Goal: Browse casually: Explore the website without a specific task or goal

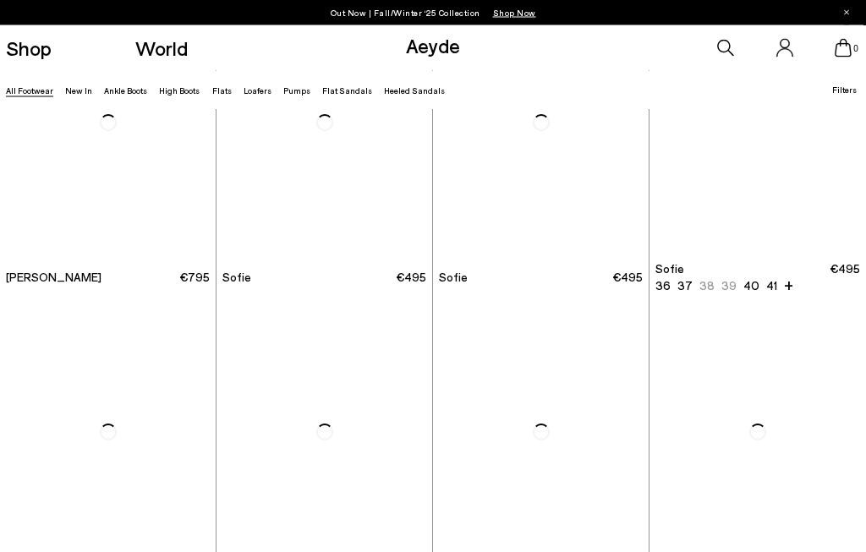
scroll to position [3836, 0]
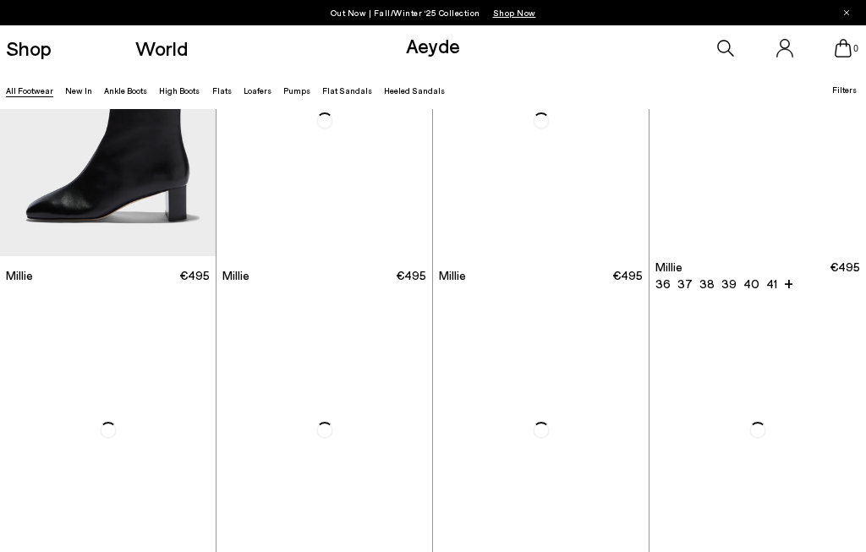
scroll to position [5357, 0]
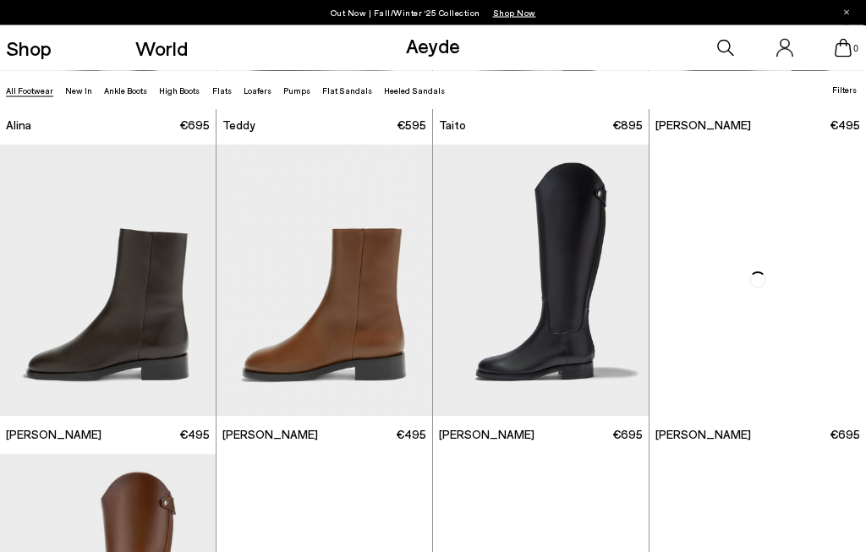
scroll to position [7080, 0]
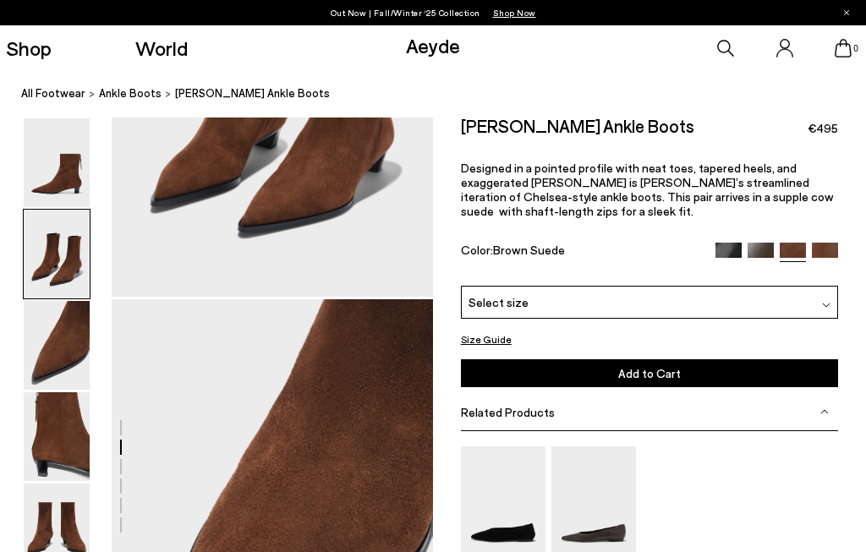
scroll to position [862, 0]
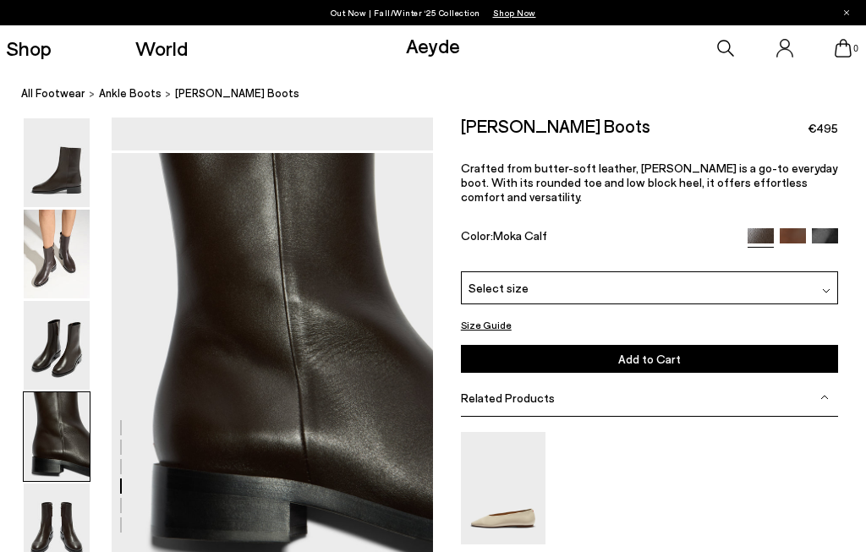
scroll to position [1293, 0]
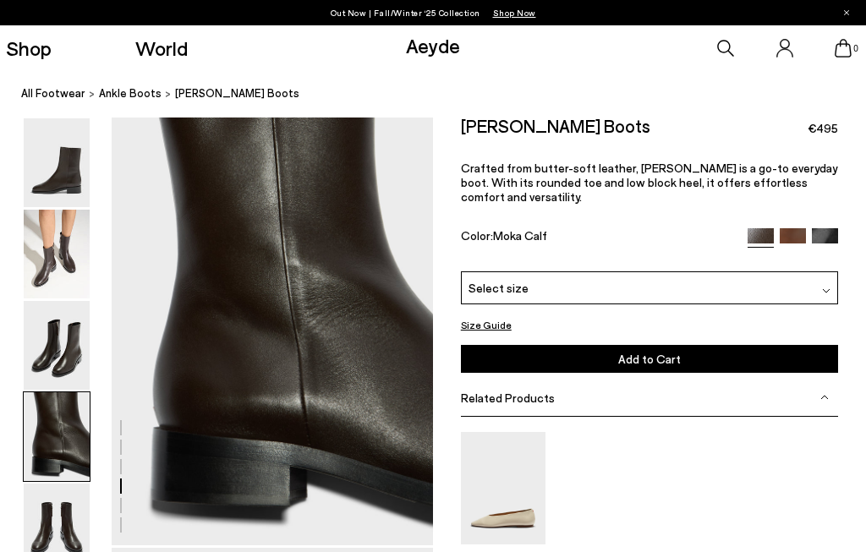
click at [835, 228] on img at bounding box center [824, 241] width 26 height 26
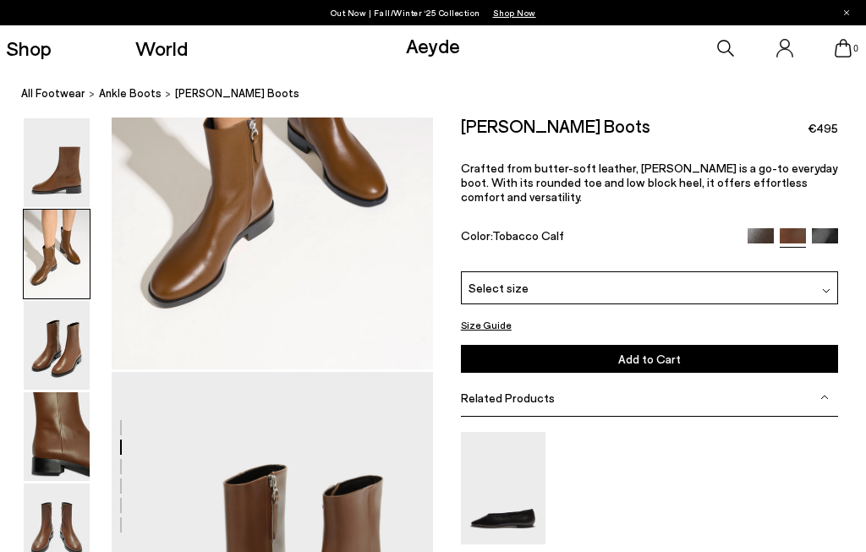
scroll to position [862, 0]
